Goal: Task Accomplishment & Management: Complete application form

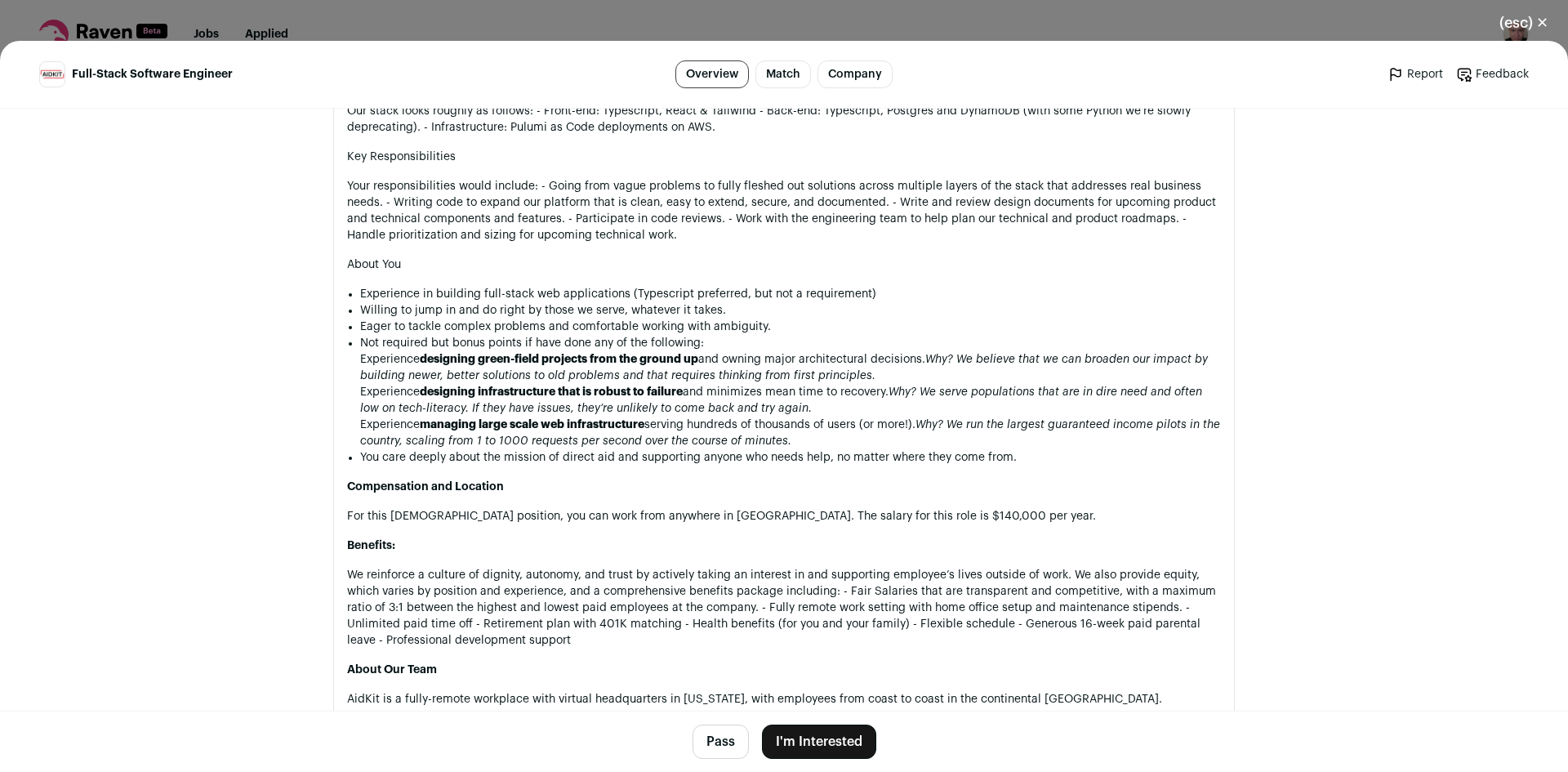
scroll to position [1144, 0]
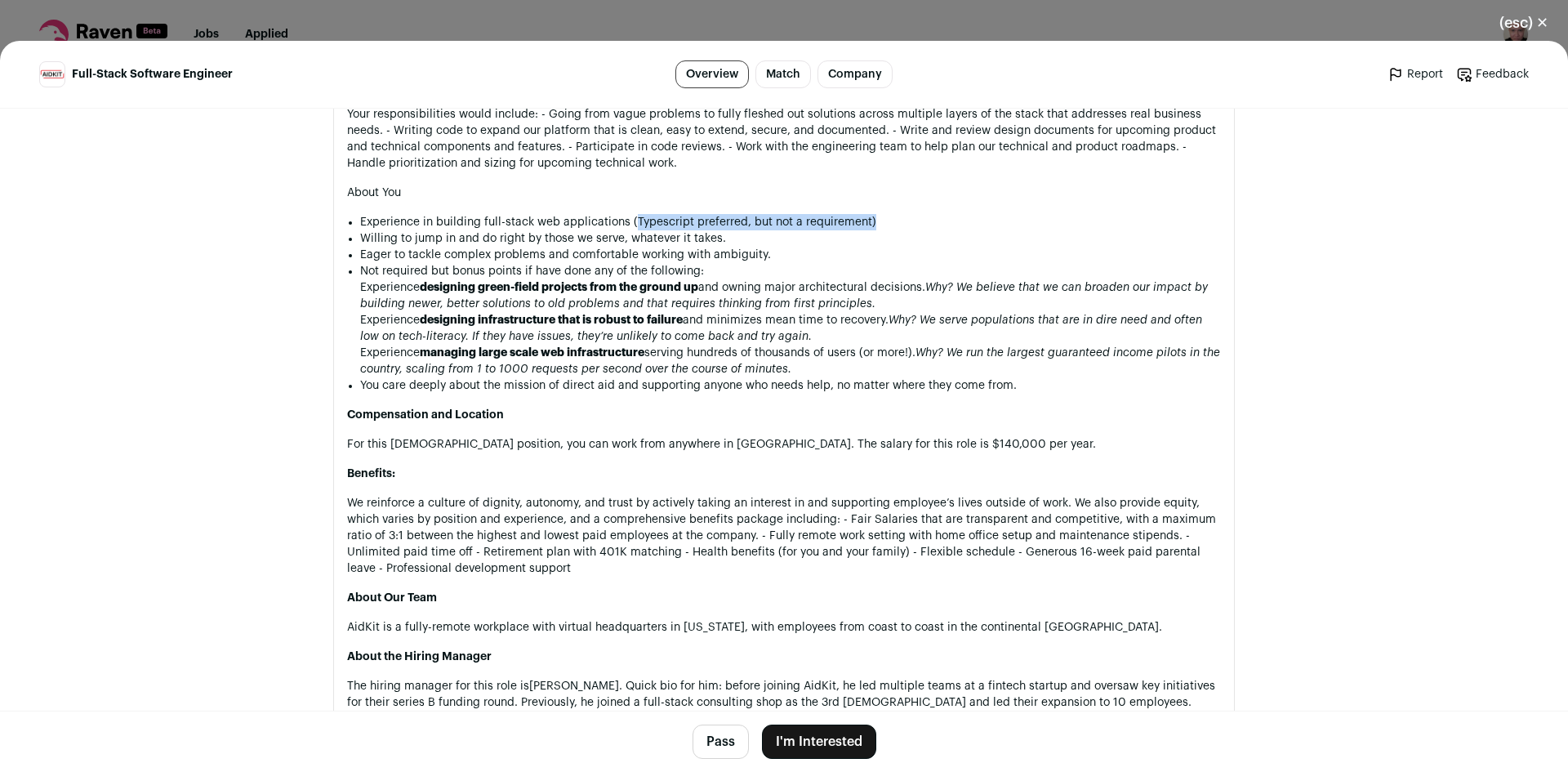
drag, startPoint x: 673, startPoint y: 217, endPoint x: 926, endPoint y: 218, distance: 253.0
click at [915, 217] on li "Experience in building full-stack web applications (Typescript preferred, but n…" at bounding box center [790, 222] width 861 height 16
drag, startPoint x: 412, startPoint y: 246, endPoint x: 671, endPoint y: 240, distance: 259.1
click at [671, 240] on li "Willing to jump in and do right by those we serve, whatever it takes." at bounding box center [790, 238] width 861 height 16
drag, startPoint x: 488, startPoint y: 263, endPoint x: 686, endPoint y: 259, distance: 198.0
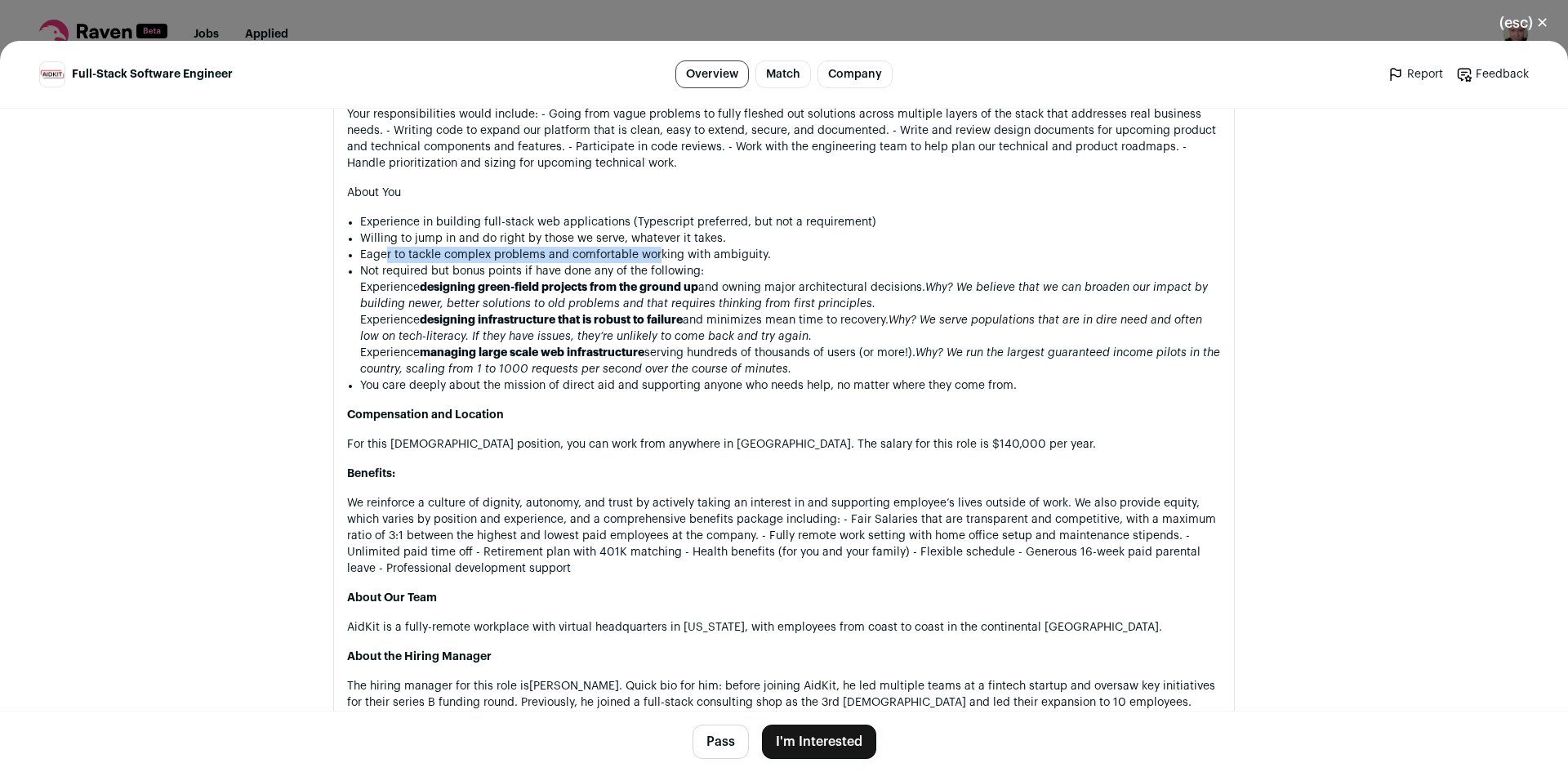
click at [671, 259] on li "Eager to tackle complex problems and comfortable working with ambiguity." at bounding box center [790, 254] width 861 height 16
drag, startPoint x: 400, startPoint y: 274, endPoint x: 665, endPoint y: 276, distance: 265.0
click at [630, 276] on li "Not required but bonus points if have done any of the following: Experience des…" at bounding box center [790, 320] width 861 height 114
drag, startPoint x: 433, startPoint y: 291, endPoint x: 638, endPoint y: 287, distance: 205.0
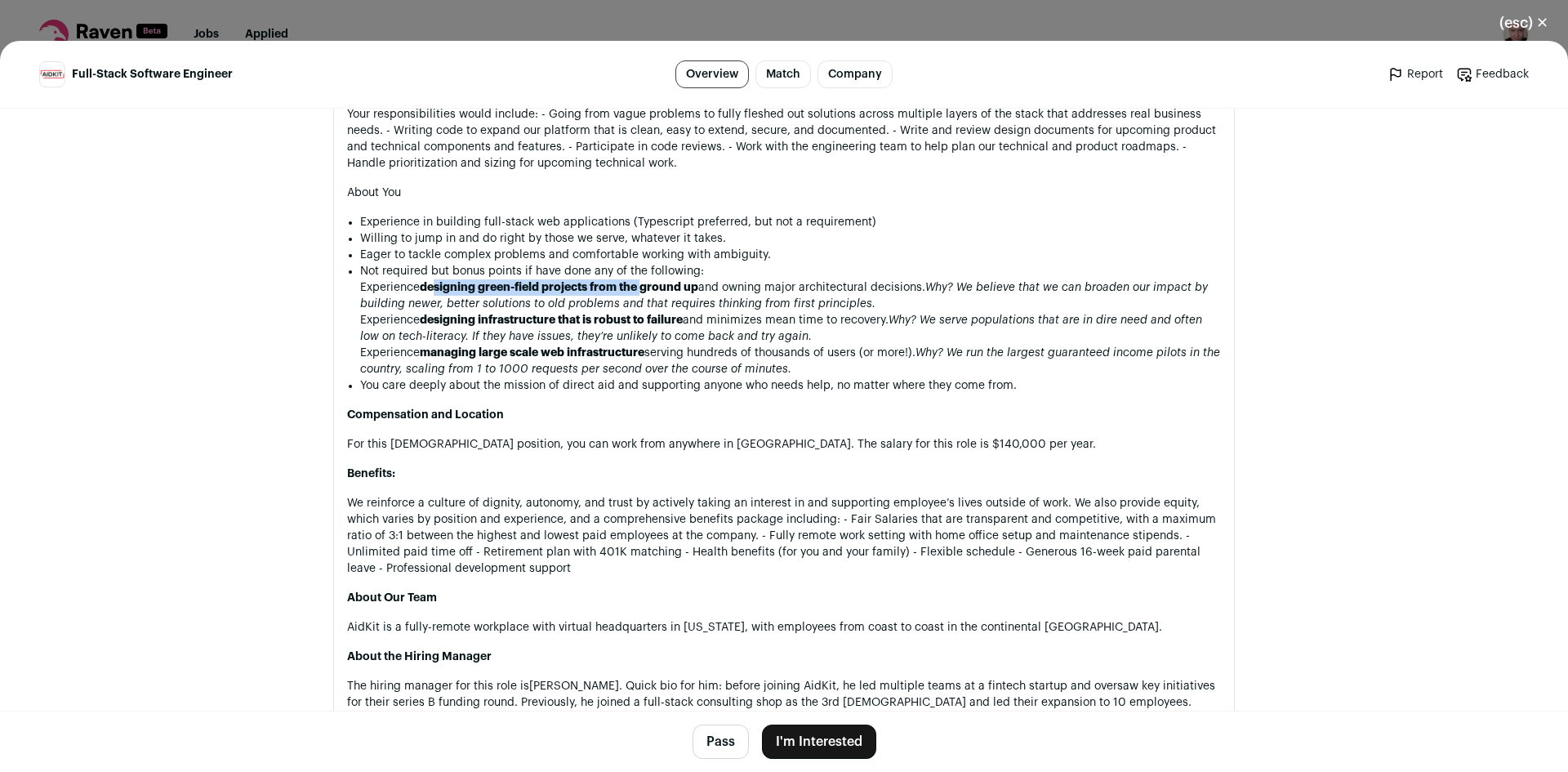
click at [638, 287] on strong "designing green-field projects from the ground up" at bounding box center [559, 287] width 279 height 11
click at [641, 287] on strong "designing green-field projects from the ground up" at bounding box center [559, 287] width 279 height 11
drag, startPoint x: 813, startPoint y: 293, endPoint x: 1145, endPoint y: 291, distance: 332.0
click at [1066, 288] on li "Experience designing green-field projects from the ground up and owning major a…" at bounding box center [790, 295] width 861 height 32
click at [1164, 292] on em "Why? We believe that we can broaden our impact by building newer, better soluti…" at bounding box center [784, 295] width 848 height 28
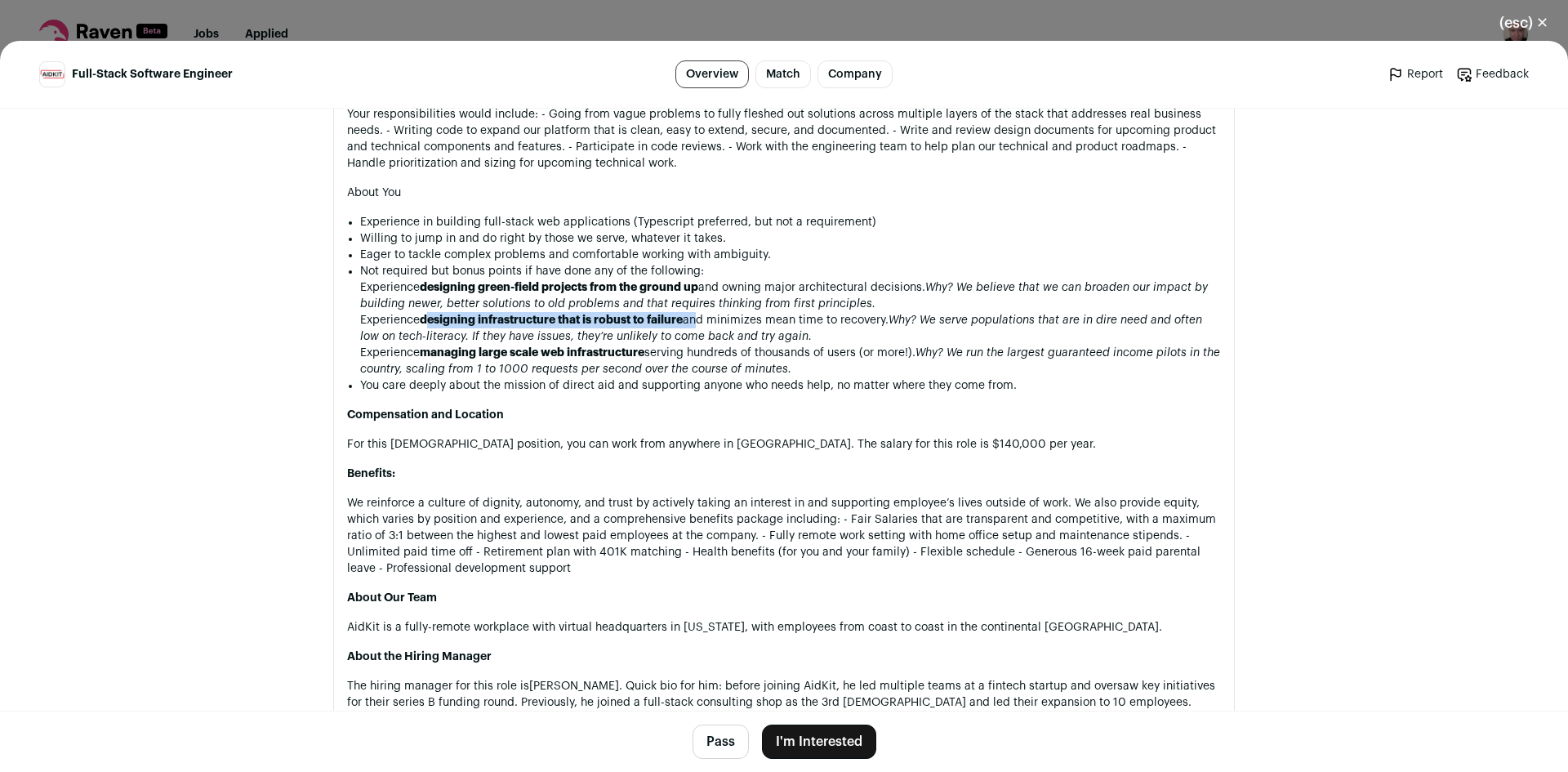
drag, startPoint x: 488, startPoint y: 322, endPoint x: 781, endPoint y: 320, distance: 293.0
click at [696, 320] on li "Experience designing infrastructure that is robust to failure and minimizes mea…" at bounding box center [790, 328] width 861 height 32
drag, startPoint x: 505, startPoint y: 343, endPoint x: 762, endPoint y: 338, distance: 257.0
click at [703, 337] on em "Why? We serve populations that are in dire need and often low on tech-literacy.…" at bounding box center [781, 328] width 842 height 28
drag, startPoint x: 611, startPoint y: 357, endPoint x: 665, endPoint y: 358, distance: 54.0
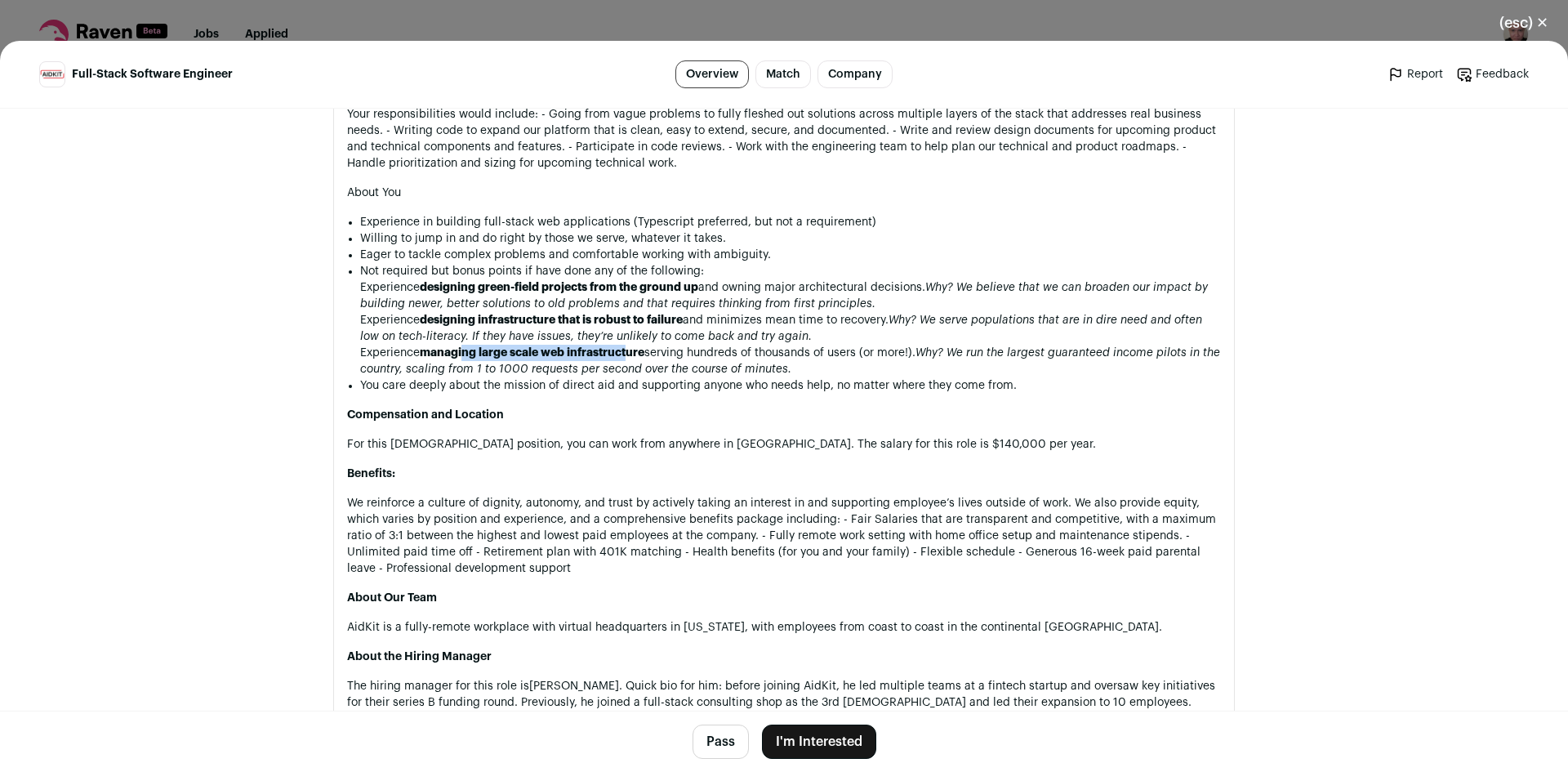
click at [645, 357] on li "Experience managing large scale web infrastructure serving hundreds of thousand…" at bounding box center [790, 361] width 861 height 32
drag, startPoint x: 571, startPoint y: 374, endPoint x: 755, endPoint y: 372, distance: 184.0
click at [686, 373] on em "Why? We run the largest guaranteed income pilots in the country, scaling from 1…" at bounding box center [790, 361] width 860 height 28
click at [772, 374] on em "Why? We run the largest guaranteed income pilots in the country, scaling from 1…" at bounding box center [790, 361] width 860 height 28
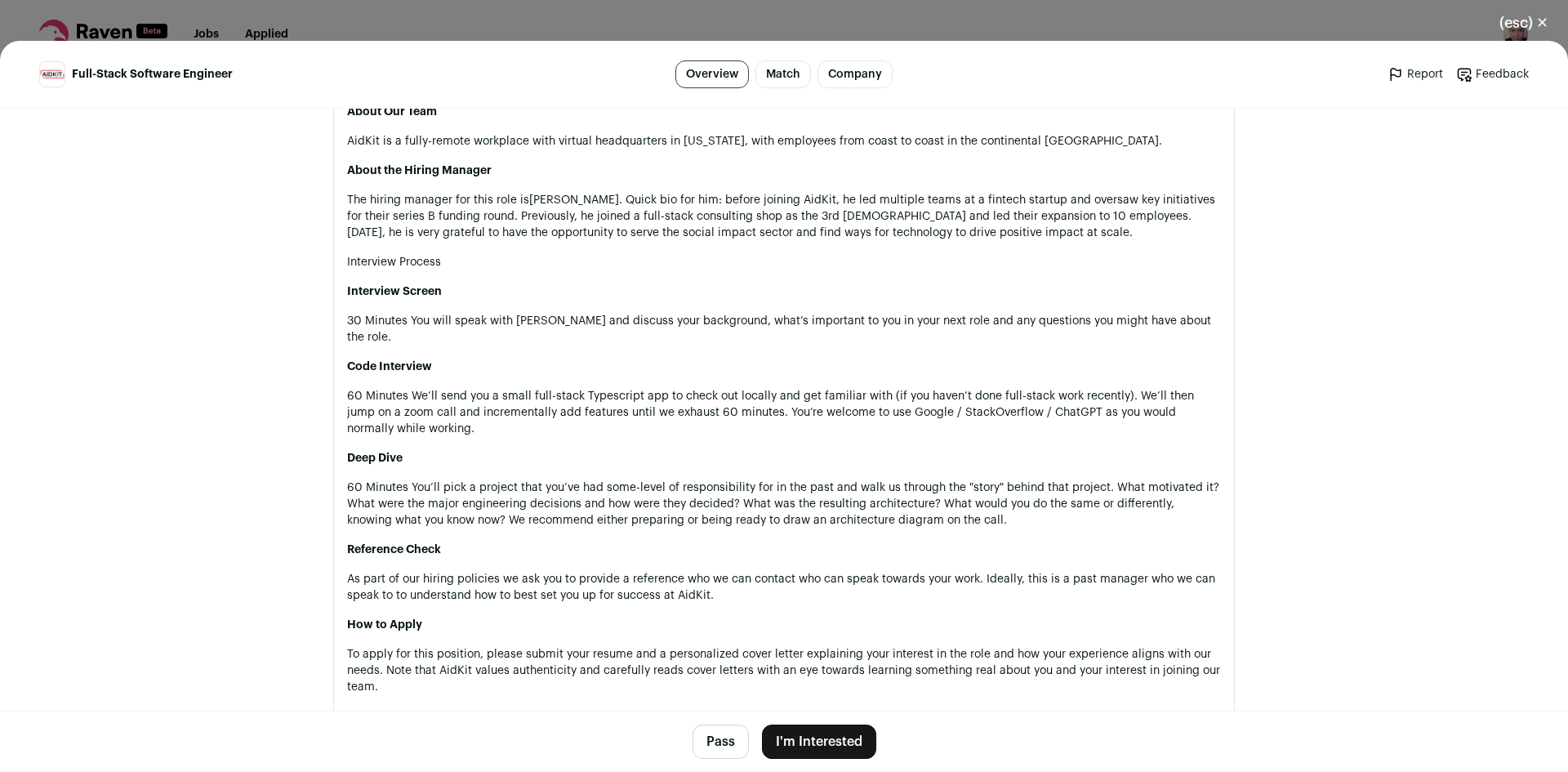
scroll to position [1534, 0]
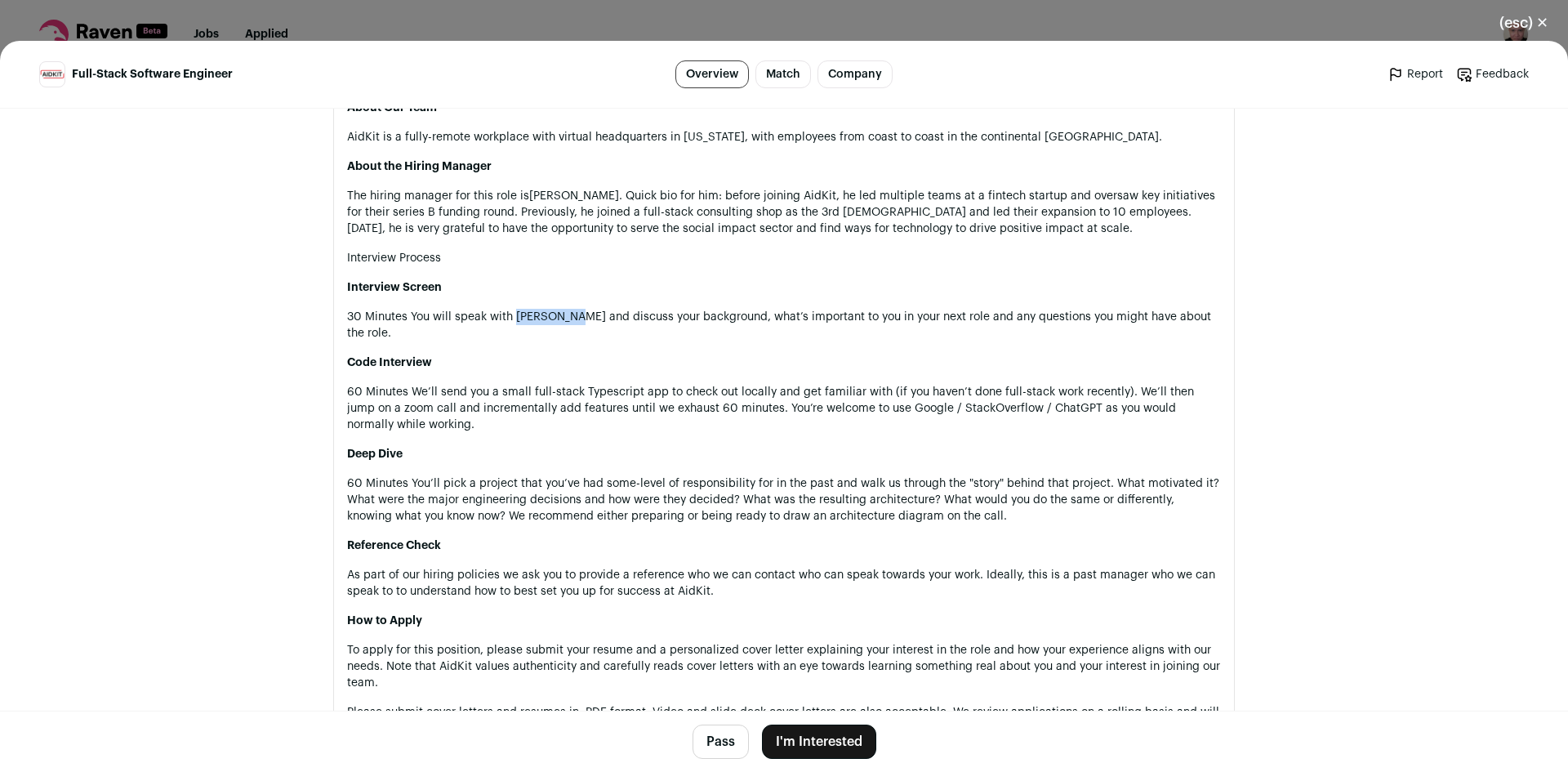
drag, startPoint x: 508, startPoint y: 322, endPoint x: 567, endPoint y: 317, distance: 59.2
click at [567, 317] on p "30 Minutes You will speak with [PERSON_NAME] and discuss your background, what’…" at bounding box center [784, 325] width 874 height 32
drag, startPoint x: 677, startPoint y: 317, endPoint x: 801, endPoint y: 320, distance: 124.0
click at [748, 317] on p "30 Minutes You will speak with [PERSON_NAME] and discuss your background, what’…" at bounding box center [784, 325] width 874 height 32
drag, startPoint x: 905, startPoint y: 319, endPoint x: 1016, endPoint y: 317, distance: 111.0
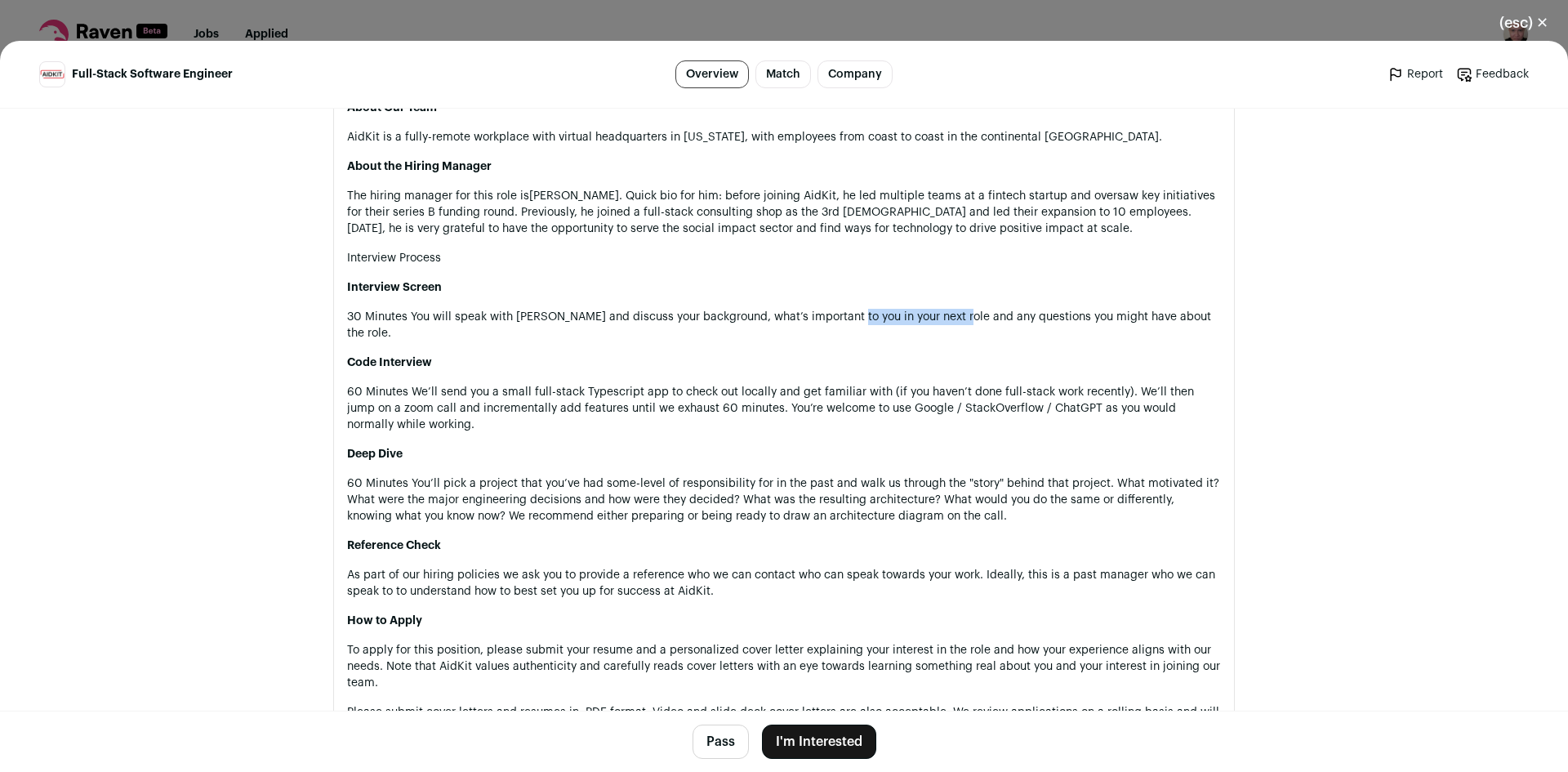
click at [964, 318] on p "30 Minutes You will speak with [PERSON_NAME] and discuss your background, what’…" at bounding box center [784, 325] width 874 height 32
drag, startPoint x: 1095, startPoint y: 318, endPoint x: 1137, endPoint y: 320, distance: 42.0
click at [1127, 320] on p "30 Minutes You will speak with [PERSON_NAME] and discuss your background, what’…" at bounding box center [784, 325] width 874 height 32
click at [1136, 320] on p "30 Minutes You will speak with [PERSON_NAME] and discuss your background, what’…" at bounding box center [784, 325] width 874 height 32
drag, startPoint x: 519, startPoint y: 380, endPoint x: 632, endPoint y: 380, distance: 113.0
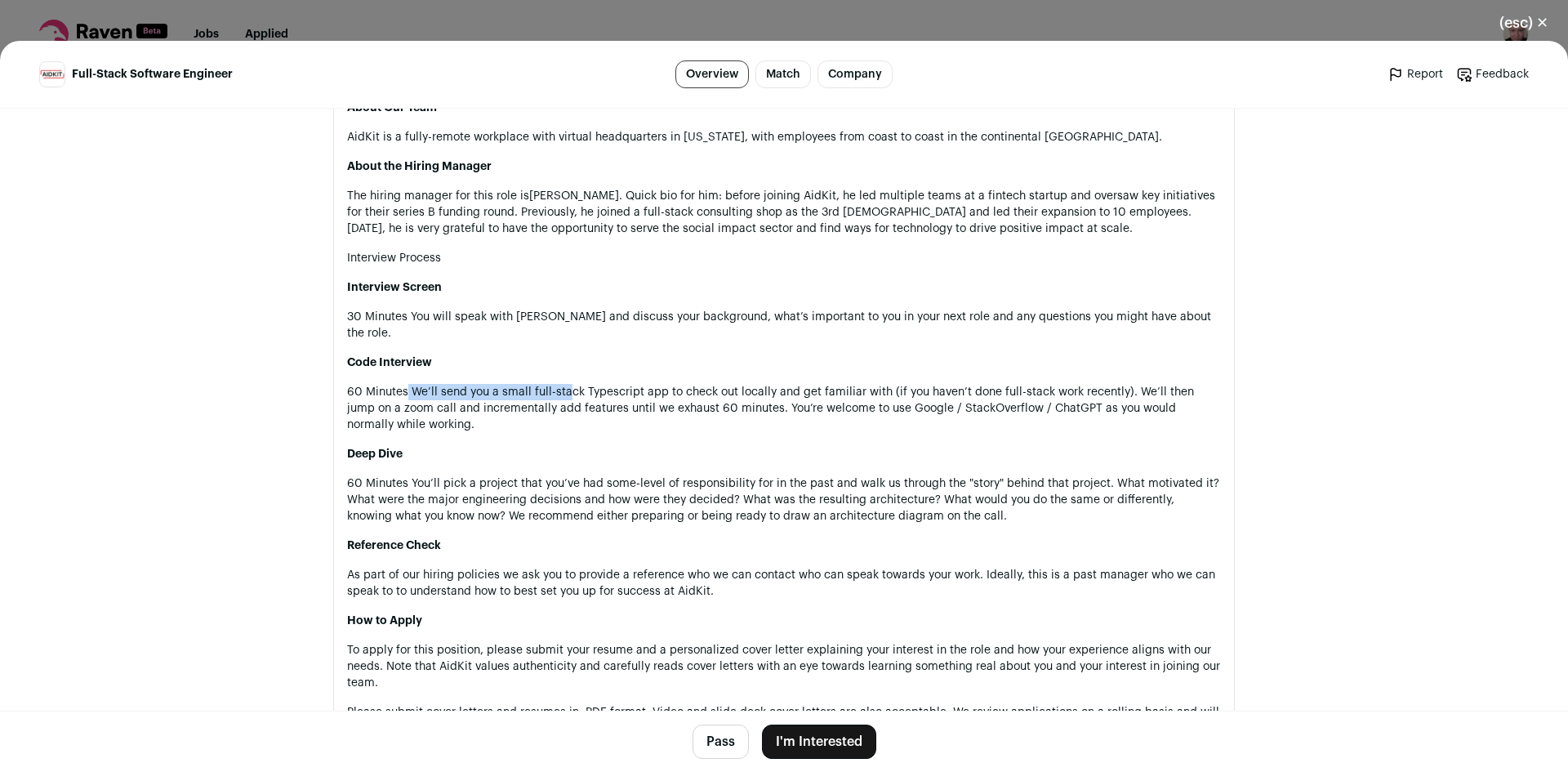
click at [599, 384] on p "60 Minutes We’ll send you a small full-stack Typescript app to check out locall…" at bounding box center [784, 408] width 874 height 49
drag, startPoint x: 432, startPoint y: 389, endPoint x: 551, endPoint y: 396, distance: 119.2
click at [541, 396] on p "60 Minutes We’ll send you a small full-stack Typescript app to check out locall…" at bounding box center [784, 408] width 874 height 49
click at [585, 401] on p "60 Minutes We’ll send you a small full-stack Typescript app to check out locall…" at bounding box center [784, 408] width 874 height 49
drag, startPoint x: 518, startPoint y: 460, endPoint x: 601, endPoint y: 467, distance: 83.3
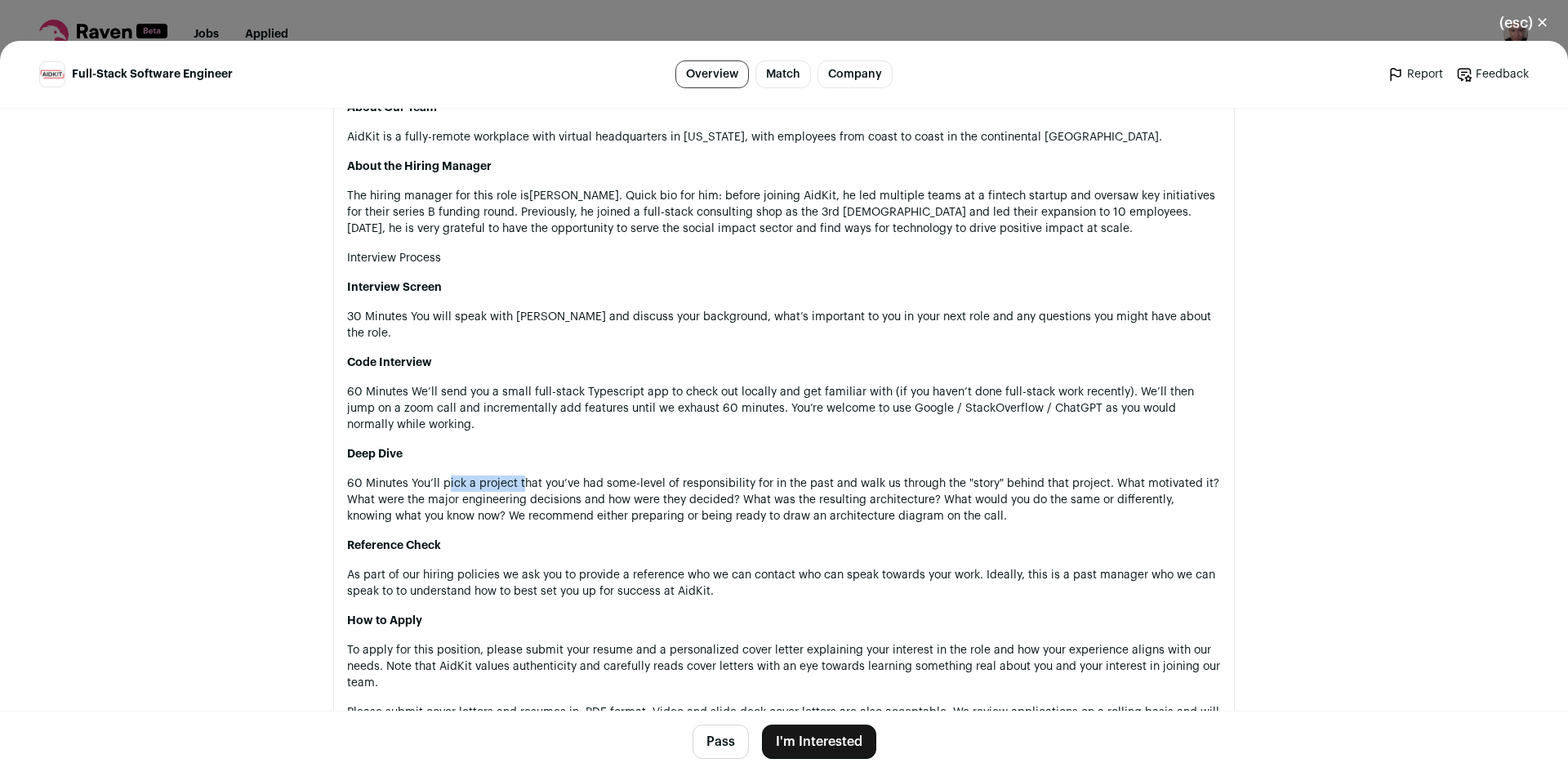
click at [526, 460] on div "About AidKit AidKit’s cutting-edge technology transforms complex cash assistanc…" at bounding box center [784, 84] width 874 height 1637
drag, startPoint x: 432, startPoint y: 482, endPoint x: 568, endPoint y: 490, distance: 136.2
click at [535, 486] on p "60 Minutes You’ll pick a project that you’ve had some-level of responsibility f…" at bounding box center [784, 499] width 874 height 49
drag, startPoint x: 526, startPoint y: 580, endPoint x: 616, endPoint y: 582, distance: 90.0
click at [589, 583] on div "About AidKit AidKit’s cutting-edge technology transforms complex cash assistanc…" at bounding box center [784, 84] width 874 height 1637
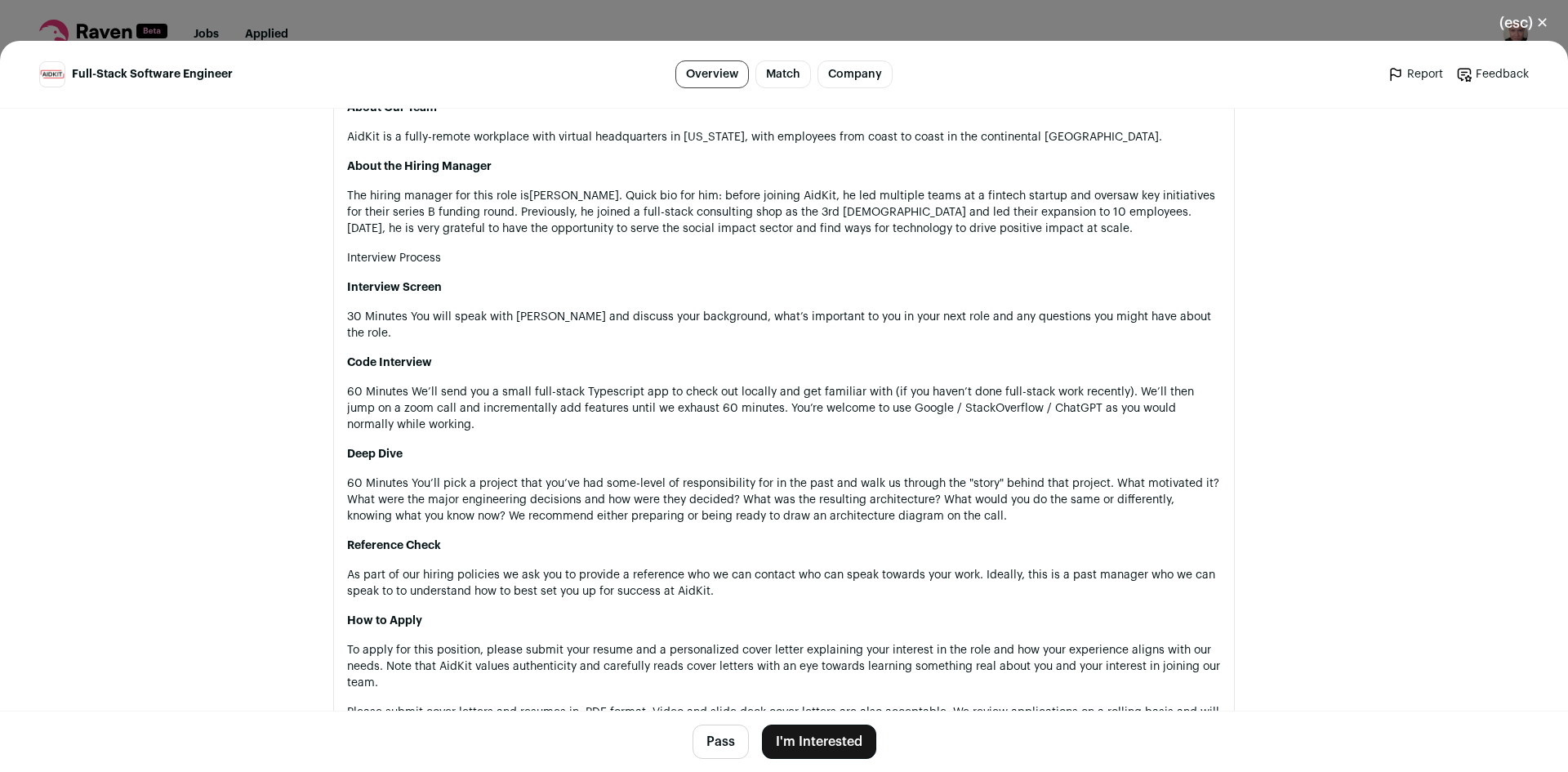
click at [616, 581] on p "As part of our hiring policies we ask you to provide a reference who we can con…" at bounding box center [784, 583] width 874 height 32
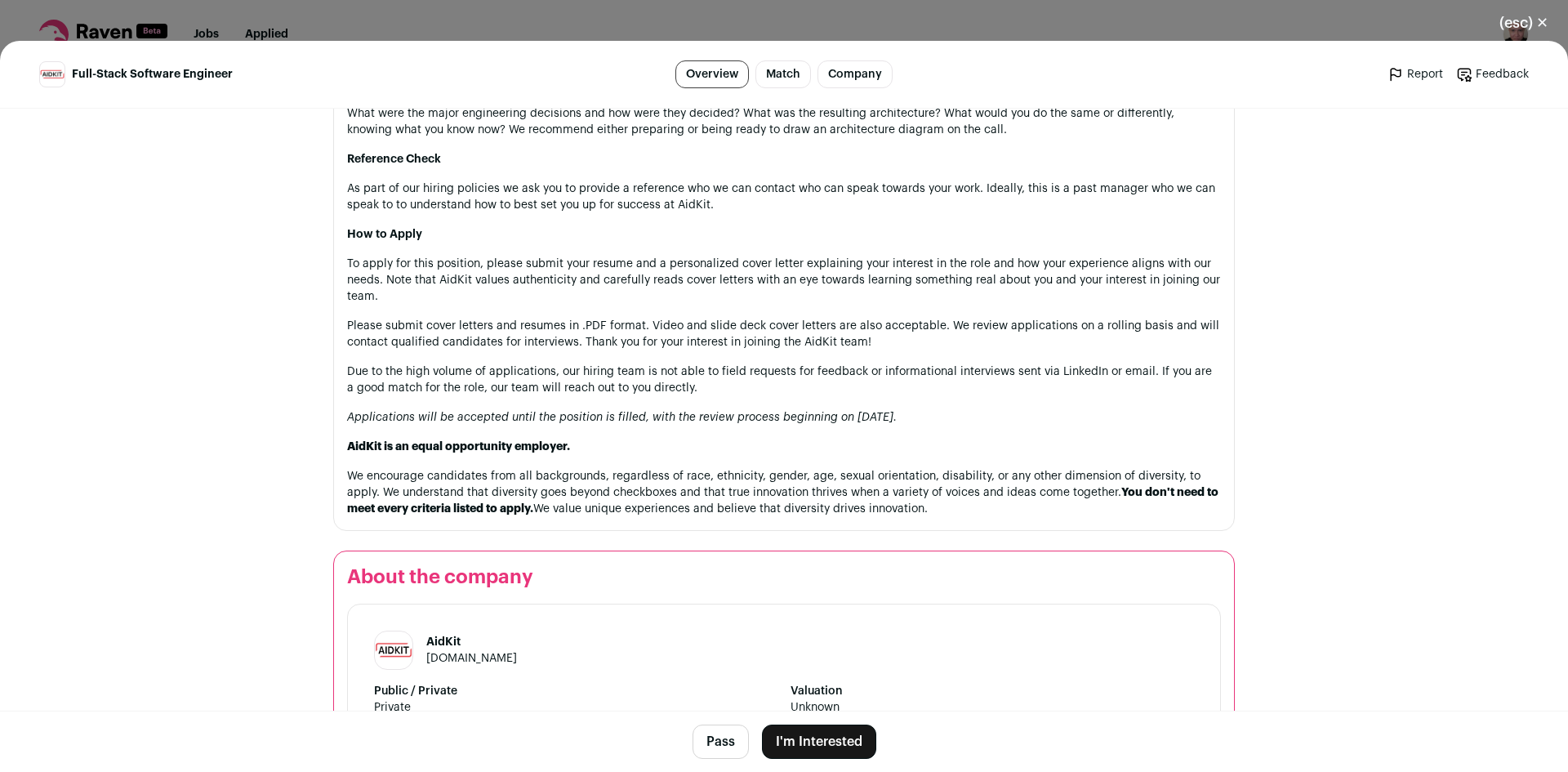
scroll to position [1942, 0]
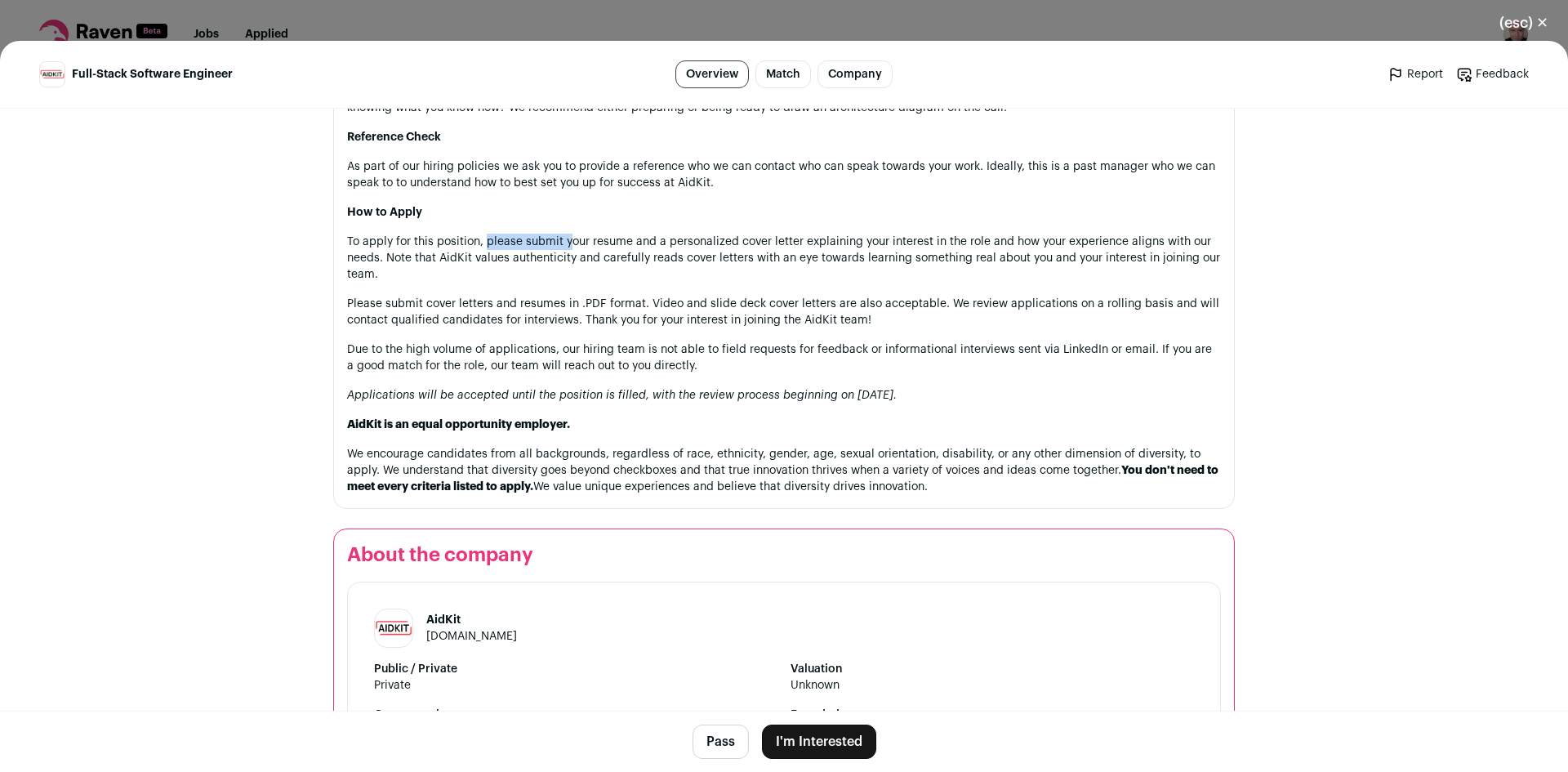
drag, startPoint x: 487, startPoint y: 221, endPoint x: 601, endPoint y: 220, distance: 114.0
click at [370, 237] on p "To apply for this position, please submit your resume and a personalized cover …" at bounding box center [784, 258] width 874 height 49
drag, startPoint x: 498, startPoint y: 220, endPoint x: 507, endPoint y: 221, distance: 9.1
click at [506, 234] on p "To apply for this position, please submit your resume and a personalized cover …" at bounding box center [784, 258] width 874 height 49
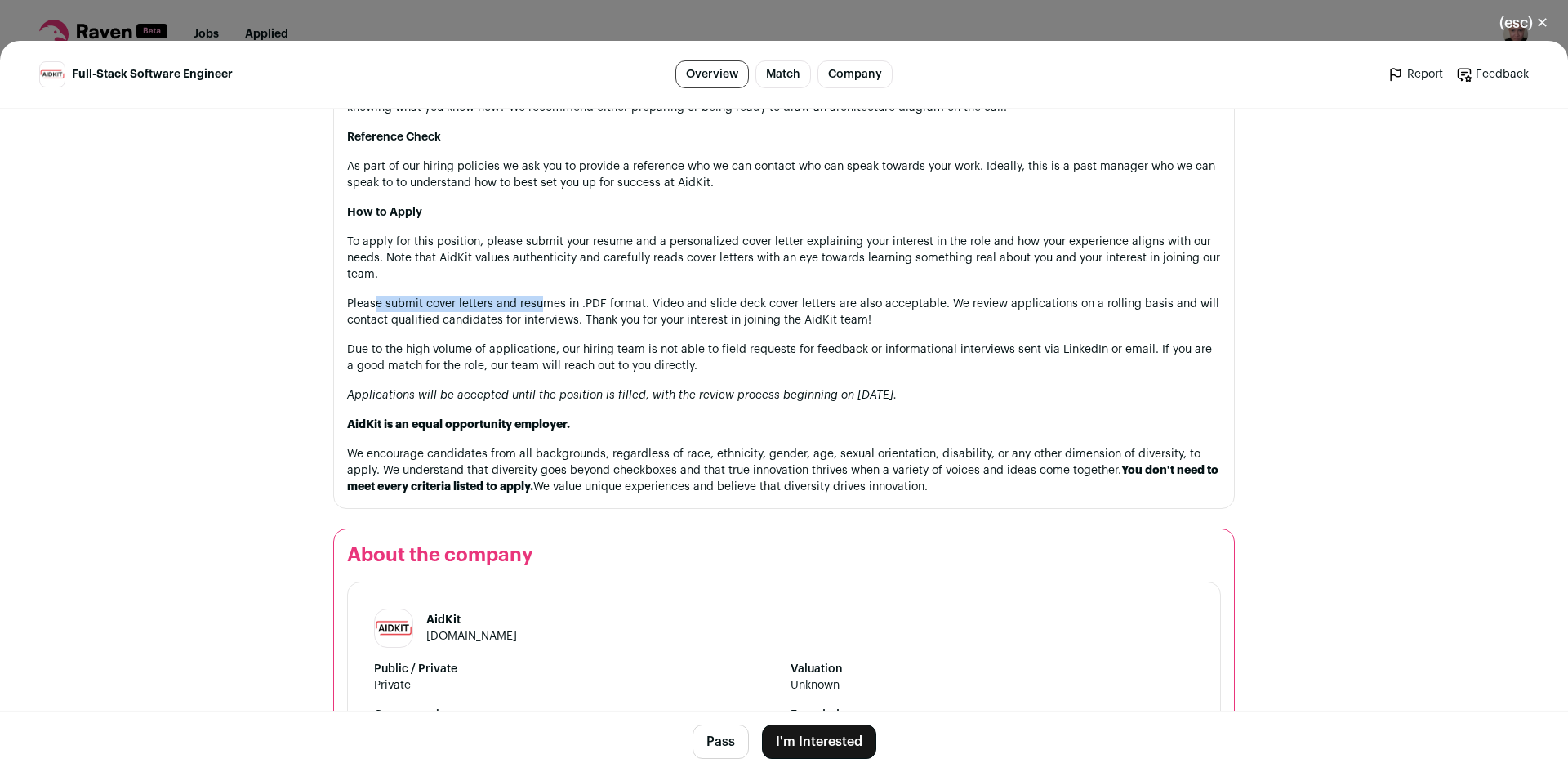
drag, startPoint x: 387, startPoint y: 288, endPoint x: 541, endPoint y: 292, distance: 154.1
click at [540, 296] on p "Please submit cover letters and resumes in .PDF format. Video and slide deck co…" at bounding box center [784, 312] width 874 height 32
drag, startPoint x: 572, startPoint y: 288, endPoint x: 656, endPoint y: 285, distance: 84.1
click at [624, 296] on p "Please submit cover letters and resumes in .PDF format. Video and slide deck co…" at bounding box center [784, 312] width 874 height 32
drag, startPoint x: 659, startPoint y: 287, endPoint x: 765, endPoint y: 285, distance: 106.0
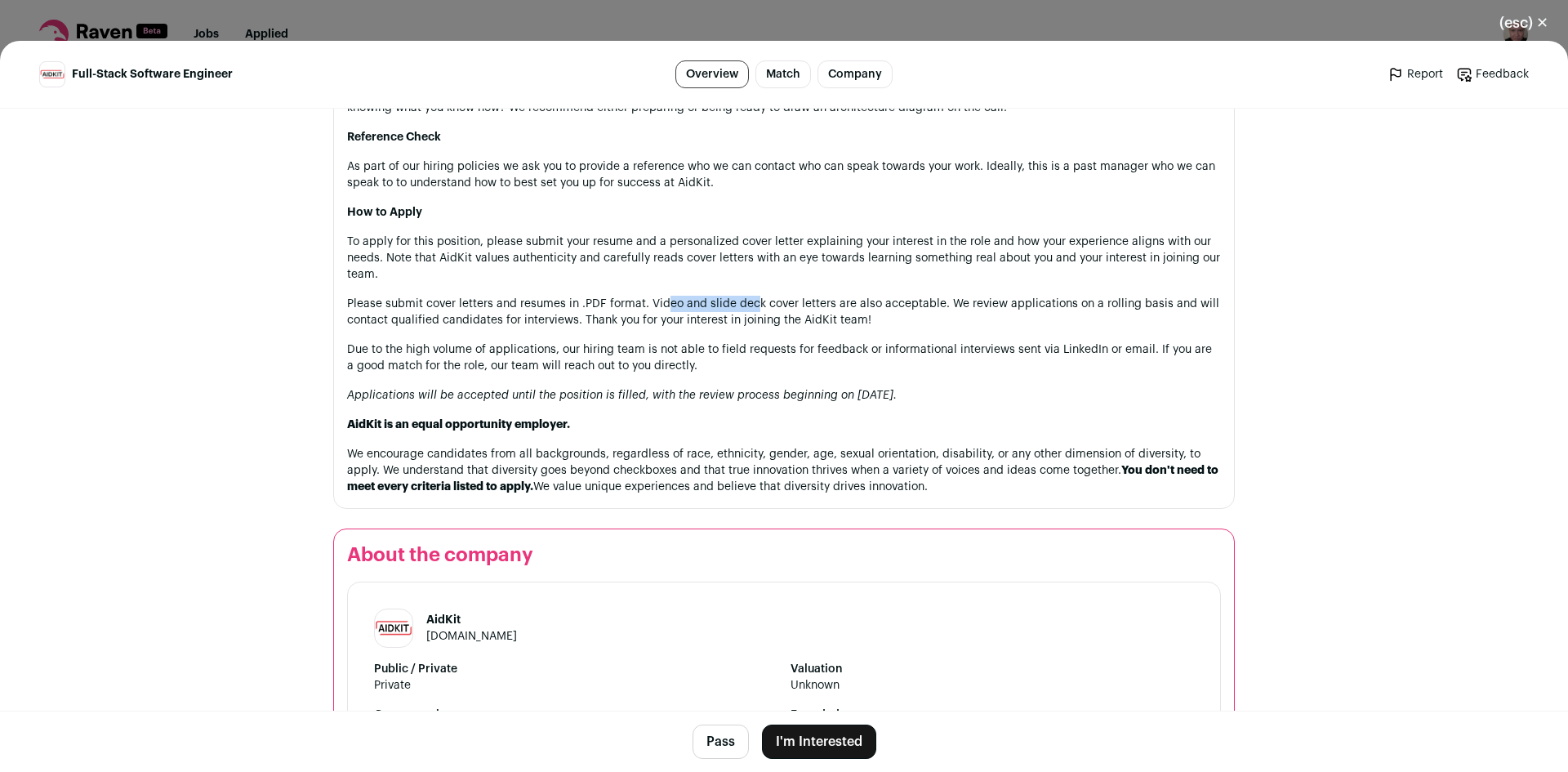
click at [760, 296] on p "Please submit cover letters and resumes in .PDF format. Video and slide deck co…" at bounding box center [784, 312] width 874 height 32
click at [826, 296] on p "Please submit cover letters and resumes in .PDF format. Video and slide deck co…" at bounding box center [784, 312] width 874 height 32
drag, startPoint x: 737, startPoint y: 287, endPoint x: 925, endPoint y: 280, distance: 188.1
click at [925, 296] on p "Please submit cover letters and resumes in .PDF format. Video and slide deck co…" at bounding box center [784, 312] width 874 height 32
drag, startPoint x: 987, startPoint y: 294, endPoint x: 1136, endPoint y: 291, distance: 149.0
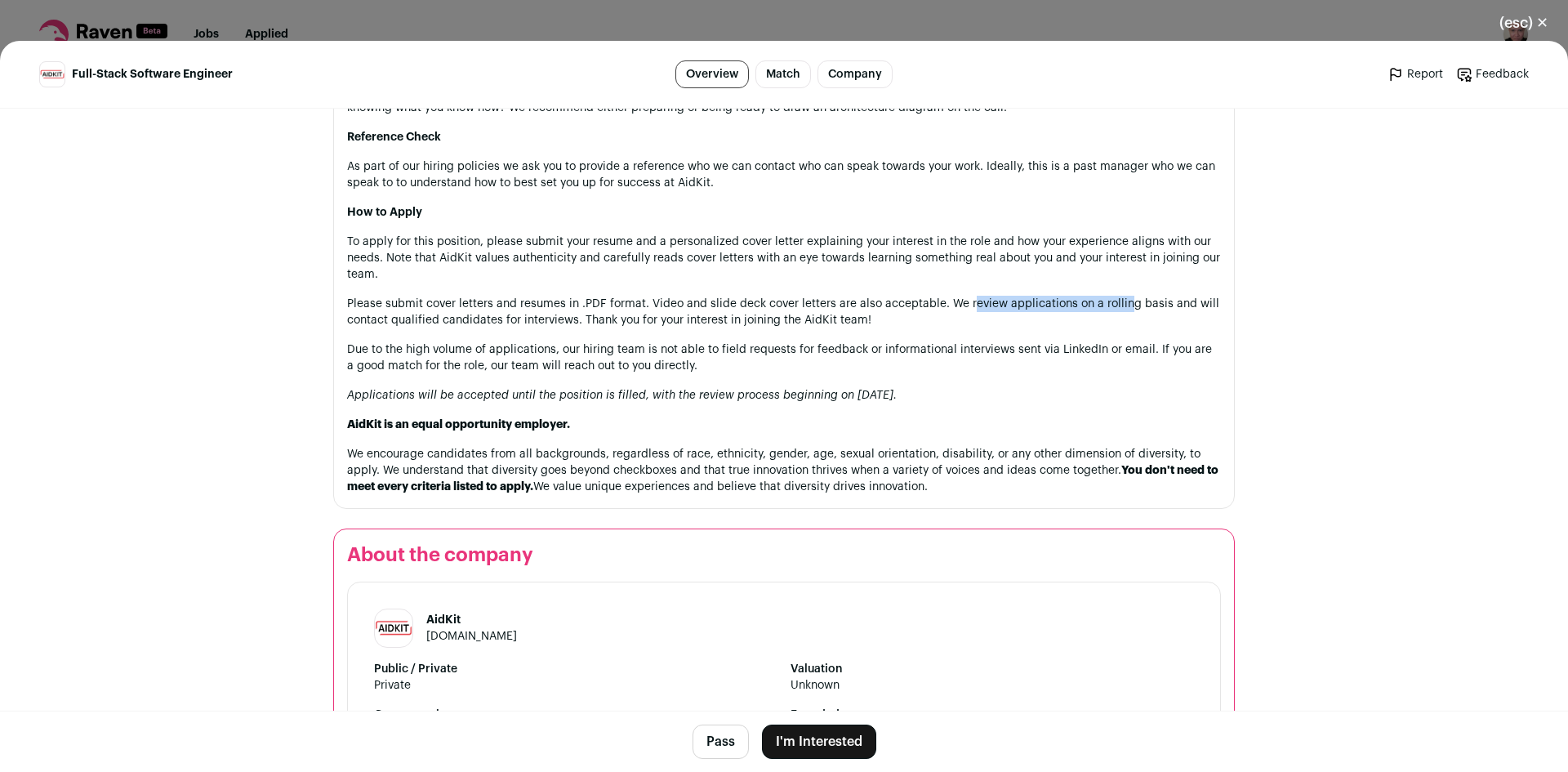
click at [1130, 296] on p "Please submit cover letters and resumes in .PDF format. Video and slide deck co…" at bounding box center [784, 312] width 874 height 32
click at [1183, 296] on p "Please submit cover letters and resumes in .PDF format. Video and slide deck co…" at bounding box center [784, 312] width 874 height 32
drag, startPoint x: 380, startPoint y: 306, endPoint x: 583, endPoint y: 299, distance: 203.1
click at [529, 299] on p "Please submit cover letters and resumes in .PDF format. Video and slide deck co…" at bounding box center [784, 312] width 874 height 32
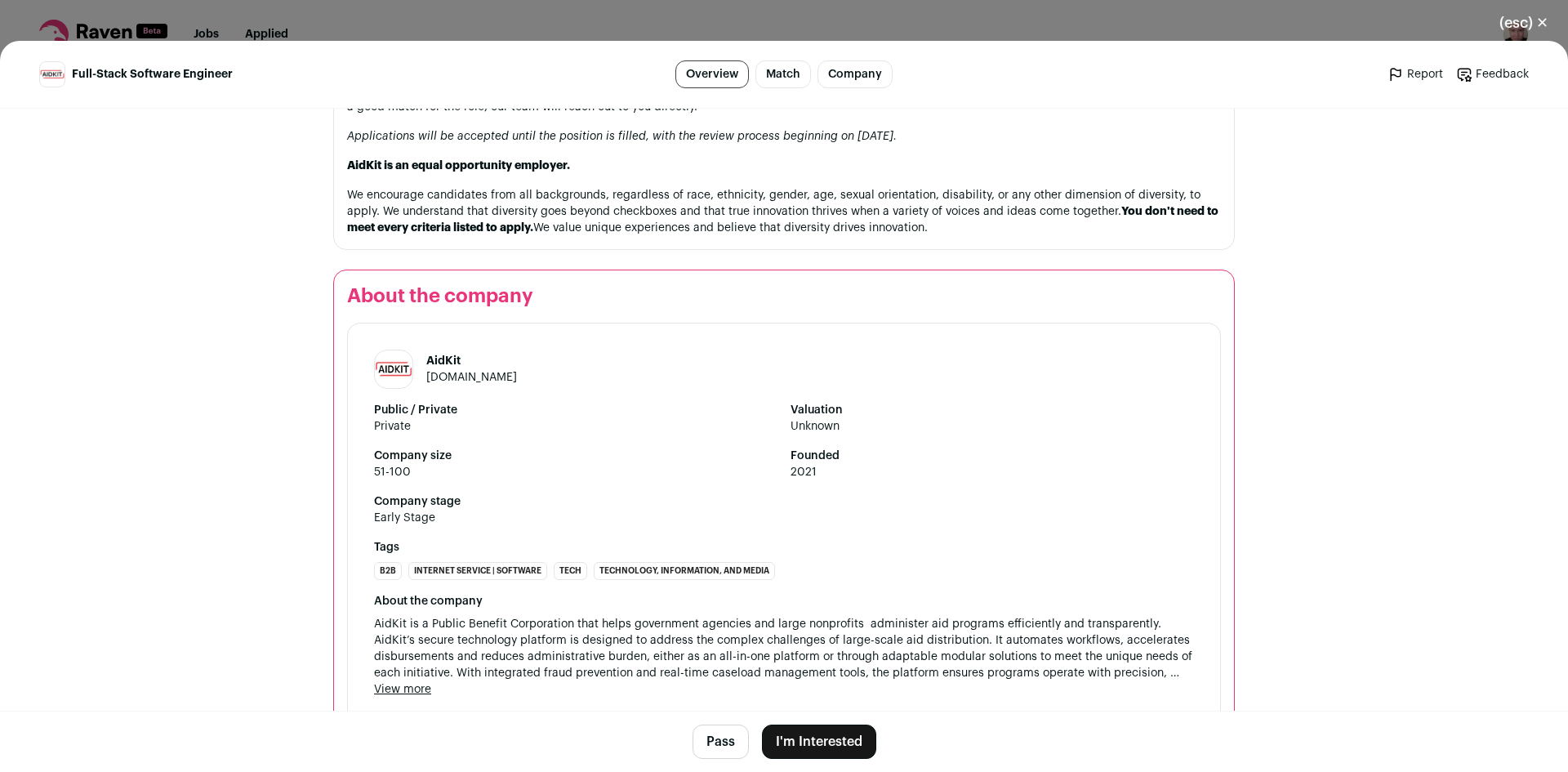
scroll to position [2232, 0]
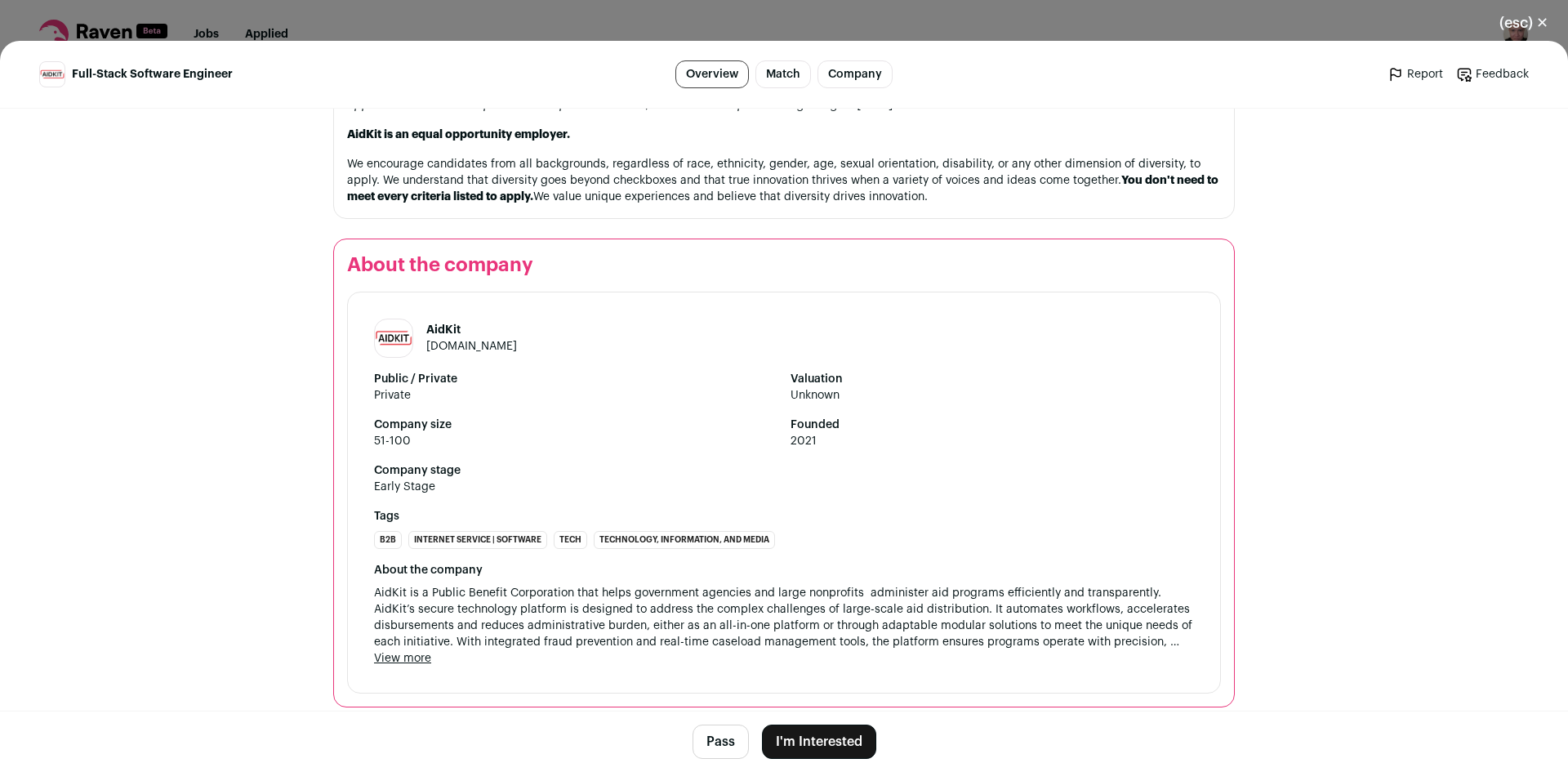
click at [867, 742] on button "I'm Interested" at bounding box center [819, 741] width 114 height 34
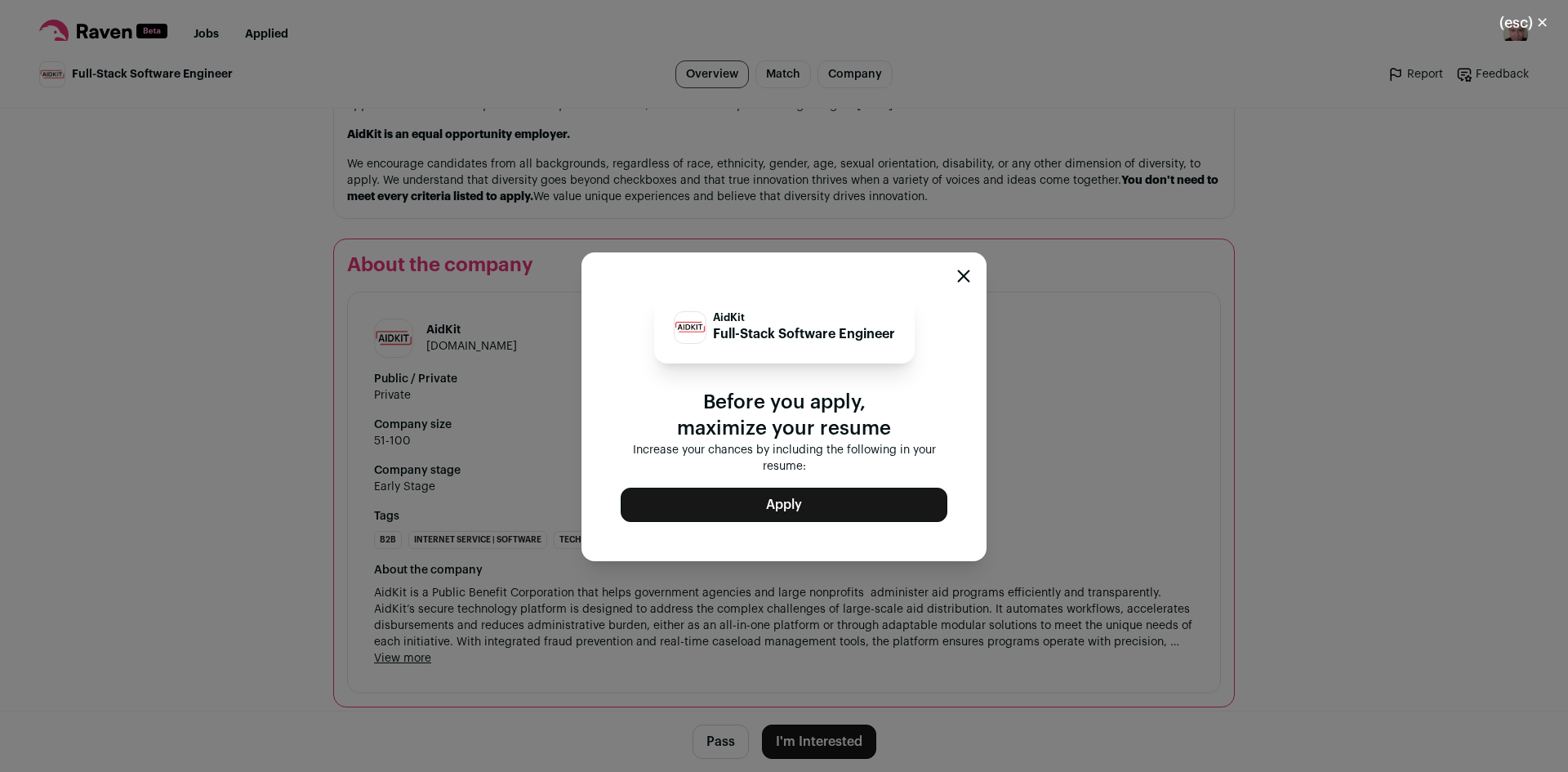
click at [851, 501] on button "Apply" at bounding box center [784, 505] width 327 height 34
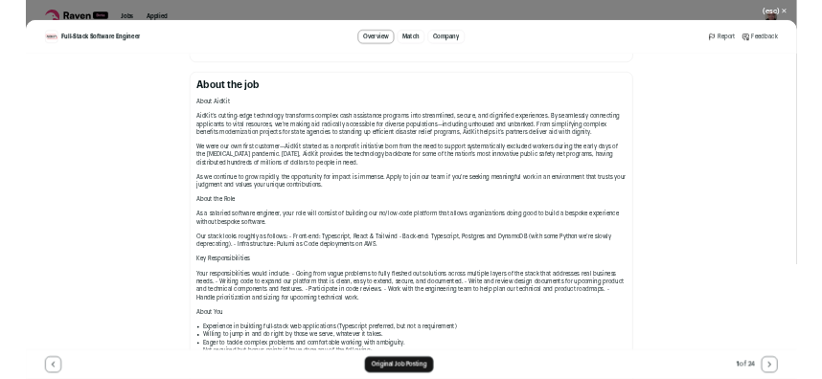
scroll to position [696, 0]
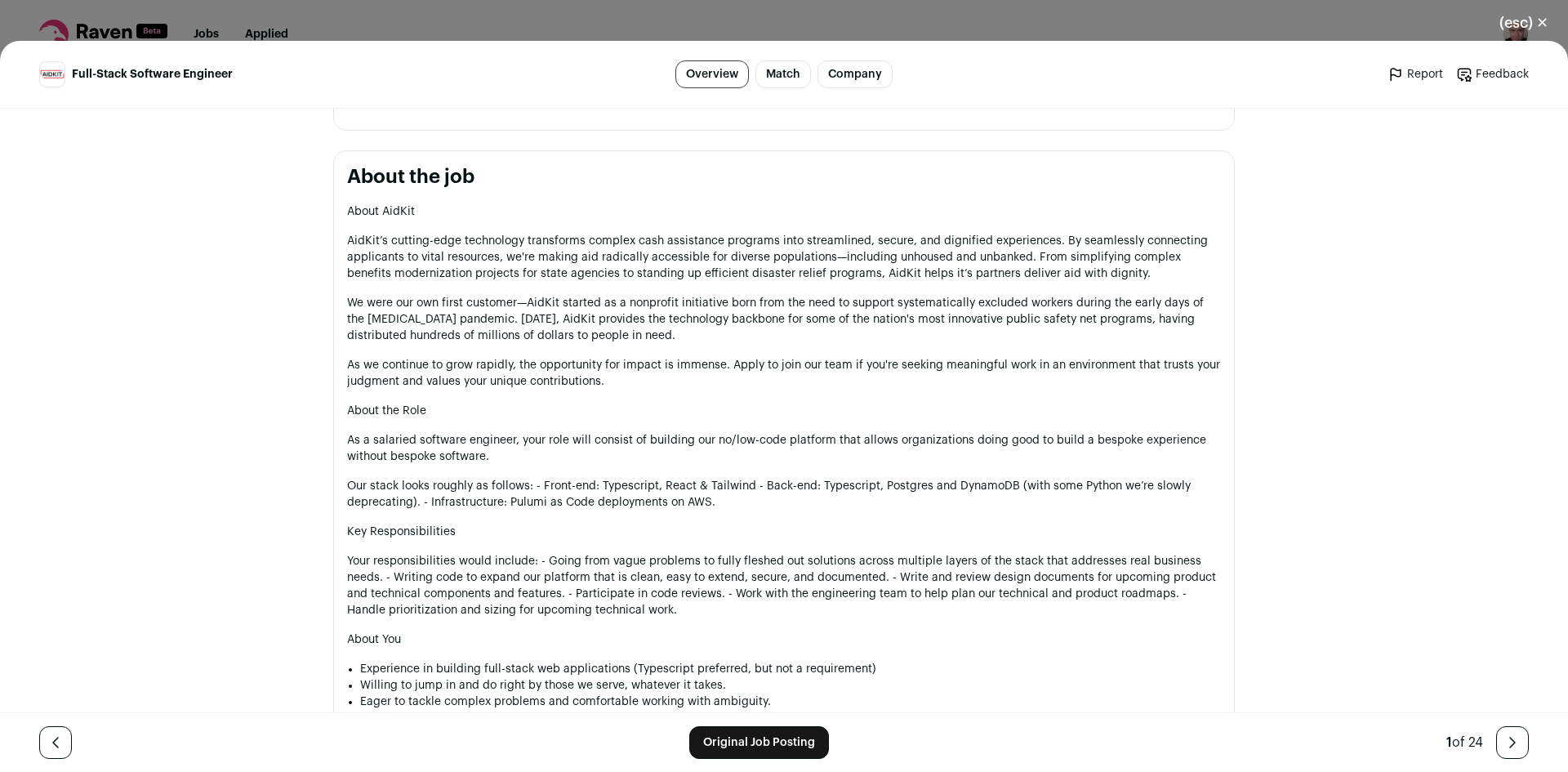
drag, startPoint x: 982, startPoint y: 514, endPoint x: 340, endPoint y: 189, distance: 719.6
copy section "About the job About AidKit AidKit’s cutting-edge technology transforms complex …"
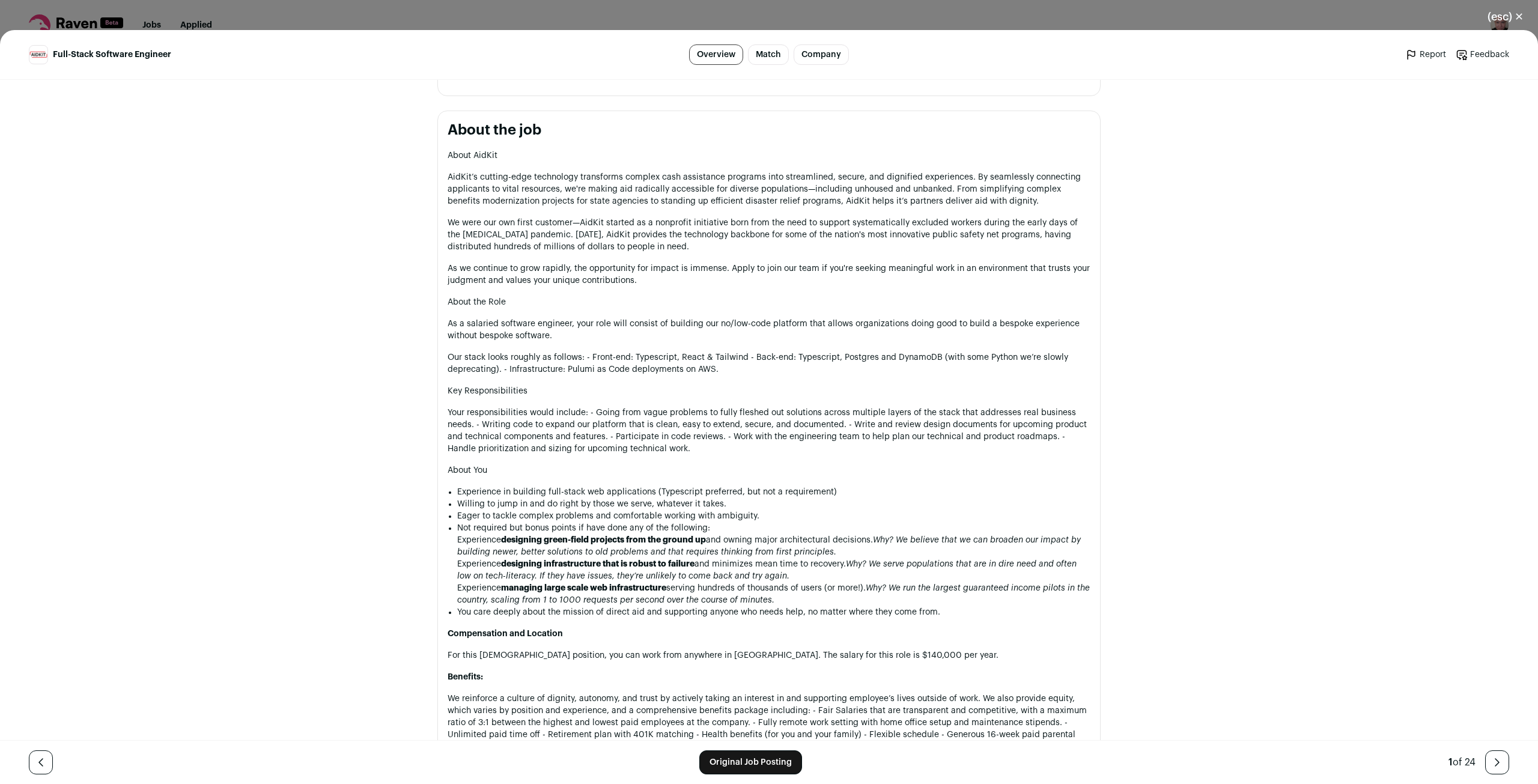
click at [798, 361] on p "Our stack looks roughly as follows: - Front-end: Typescript, React & Tailwind -…" at bounding box center [769, 363] width 643 height 24
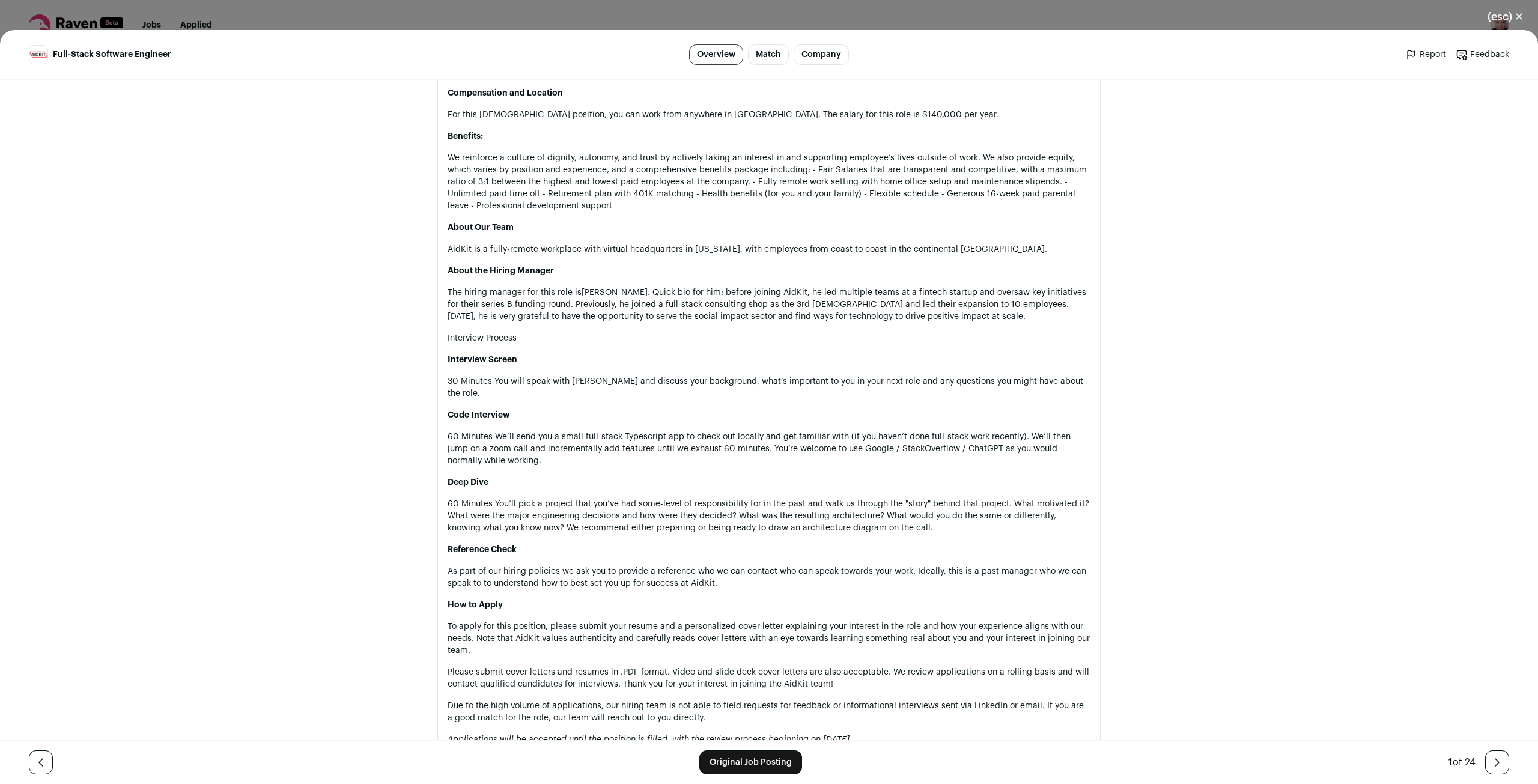
scroll to position [1417, 0]
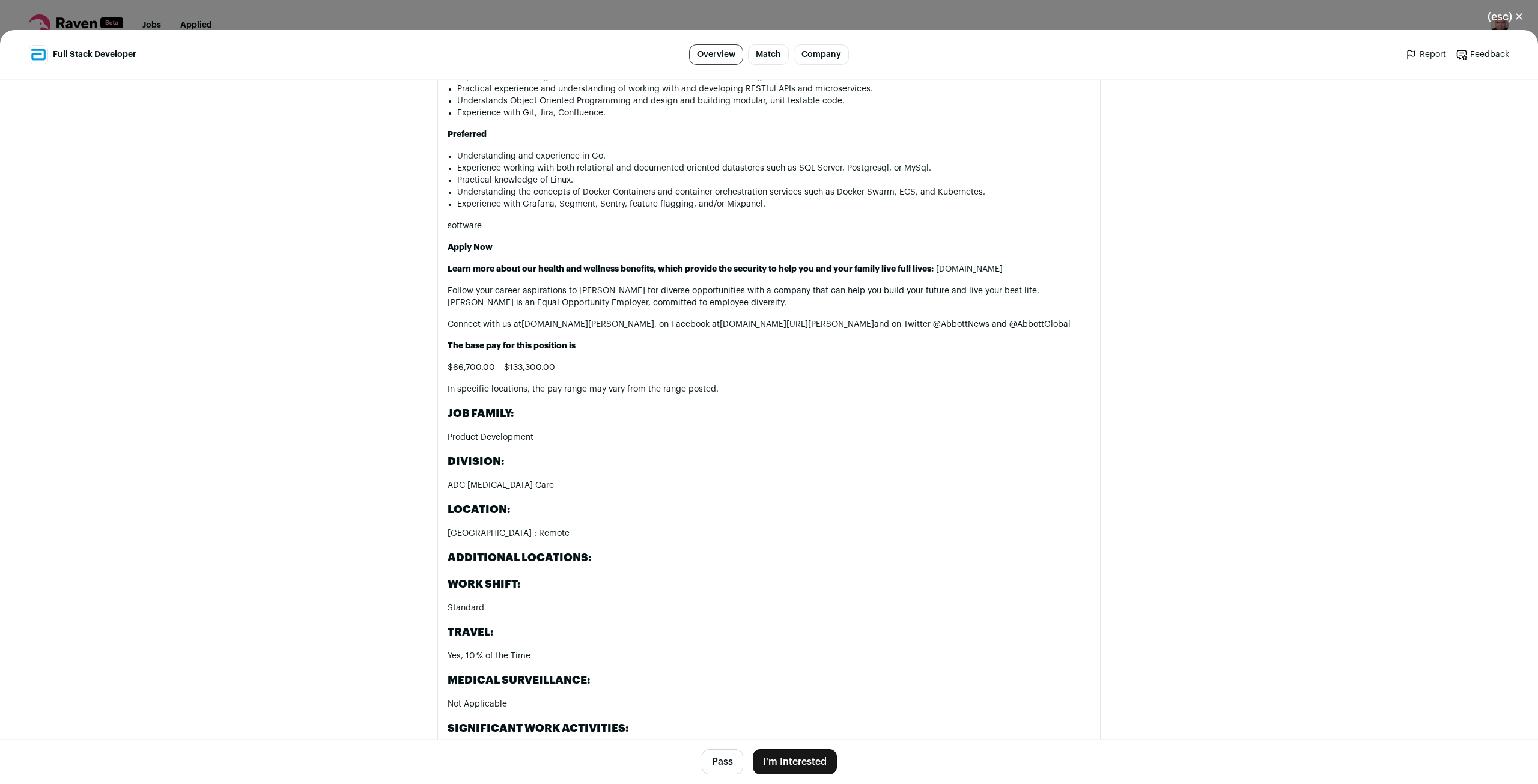
scroll to position [1340, 0]
click at [895, 188] on li "Understanding the concepts of Docker Containers and container orchestration ser…" at bounding box center [774, 193] width 633 height 12
click at [749, 199] on li "Experience with Grafana, Segment, Sentry, feature flagging, and/or Mixpanel." at bounding box center [774, 205] width 633 height 12
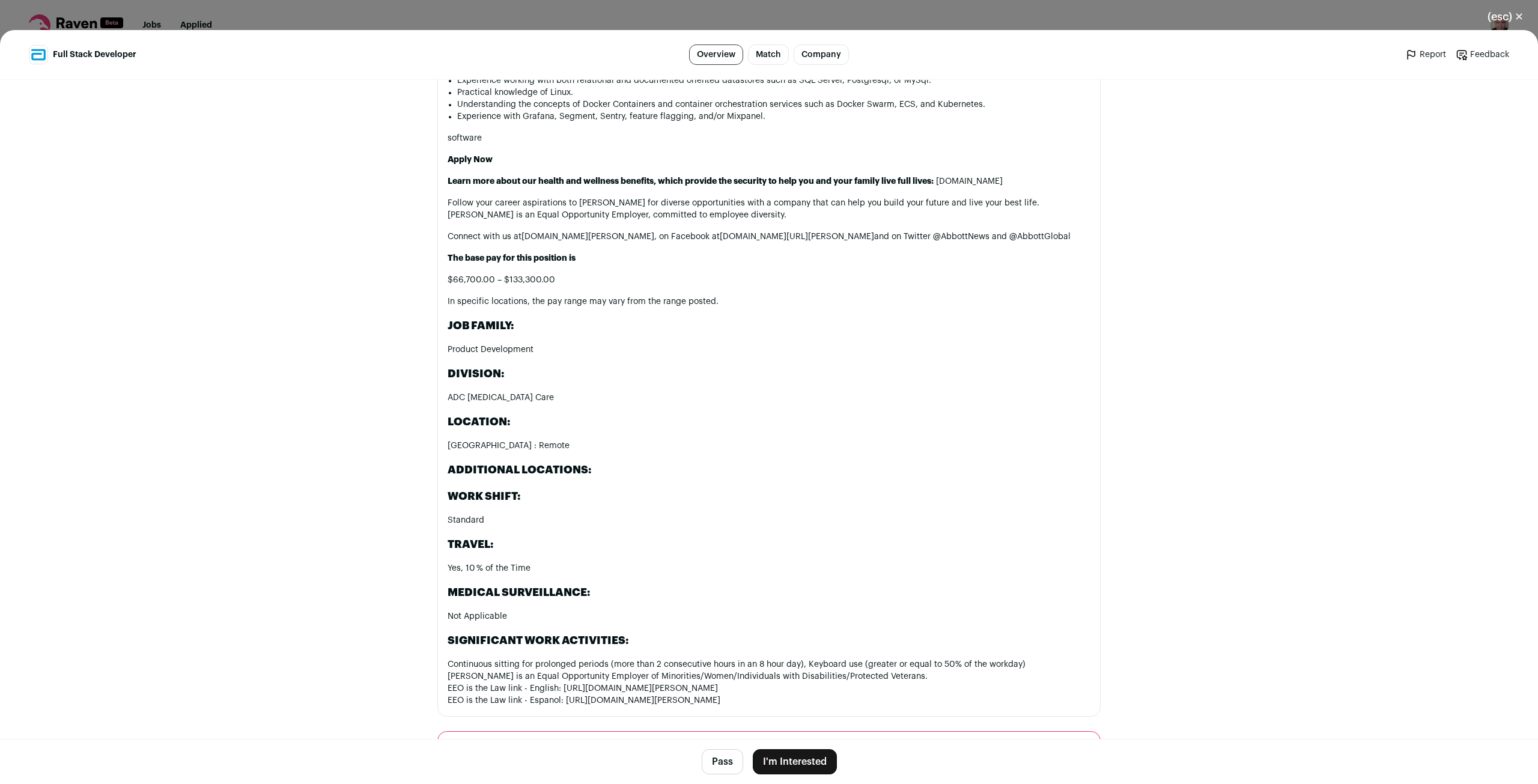
scroll to position [1672, 0]
